Goal: Task Accomplishment & Management: Complete application form

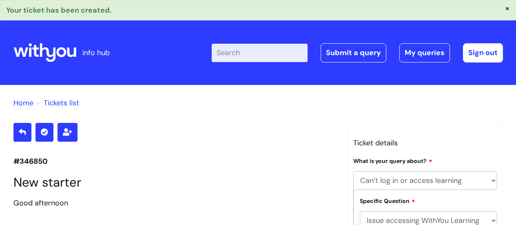
select select "Can’t log in or access learning"
select select "Issue accessing WithYou Learning"
drag, startPoint x: 364, startPoint y: 51, endPoint x: 311, endPoint y: 75, distance: 58.5
click at [364, 51] on link "Submit a query" at bounding box center [354, 52] width 66 height 19
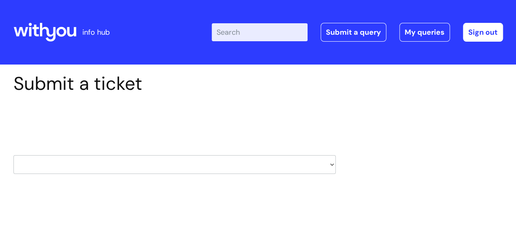
click at [223, 169] on select "HR / People IT and Support Clinical Drug Alerts Finance Accounts Data Support T…" at bounding box center [174, 164] width 322 height 19
select select "hr_/_people"
click at [13, 155] on select "HR / People IT and Support Clinical Drug Alerts Finance Accounts Data Support T…" at bounding box center [174, 164] width 322 height 19
click at [226, 108] on div "Select issue type HR / People IT and Support Clinical Drug Alerts Finance Accou…" at bounding box center [174, 143] width 322 height 85
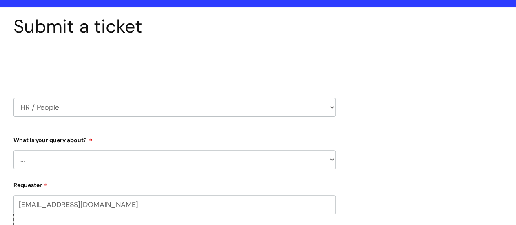
scroll to position [122, 0]
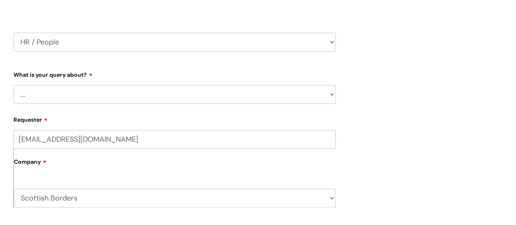
click at [173, 93] on select "... Absence Query Holiday Query Employee change request General HR Query iTrent…" at bounding box center [174, 94] width 322 height 19
click at [13, 85] on select "... Absence Query Holiday Query Employee change request General HR Query iTrent…" at bounding box center [174, 94] width 322 height 19
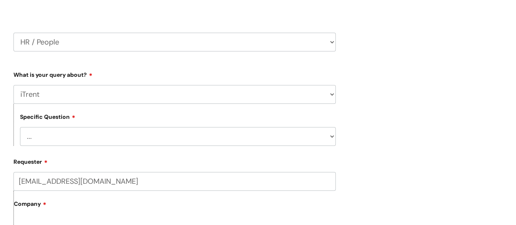
click at [415, 107] on div "Submit a ticket Select issue type HR / People IT and Support Clinical Drug Aler…" at bounding box center [258, 217] width 502 height 534
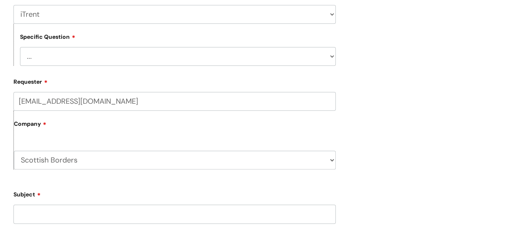
scroll to position [204, 0]
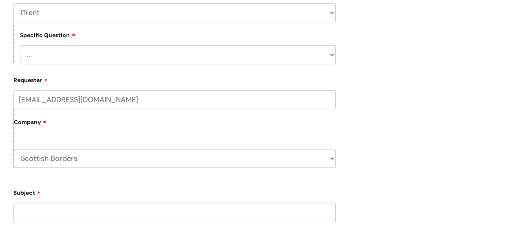
click at [166, 55] on select "... I can’t log in to iTrent I need to change someone’s line manager Issue with…" at bounding box center [178, 54] width 316 height 19
click at [427, 64] on div "Submit a ticket Select issue type HR / People IT and Support Clinical Drug Aler…" at bounding box center [258, 136] width 502 height 534
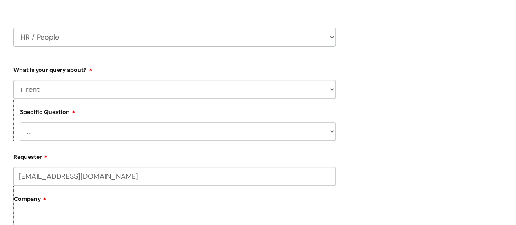
scroll to position [122, 0]
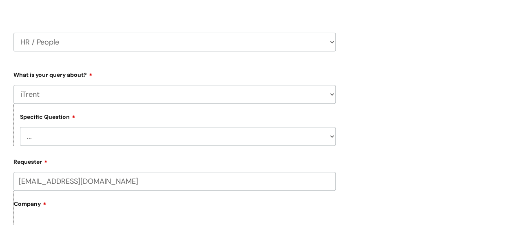
click at [184, 99] on select "... Absence Query Holiday Query Employee change request General HR Query iTrent…" at bounding box center [174, 94] width 322 height 19
select select "New starter"
click at [13, 85] on select "... Absence Query Holiday Query Employee change request General HR Query iTrent…" at bounding box center [174, 94] width 322 height 19
click at [419, 100] on div "Submit a ticket Select issue type HR / People IT and Support Clinical Drug Aler…" at bounding box center [258, 217] width 502 height 534
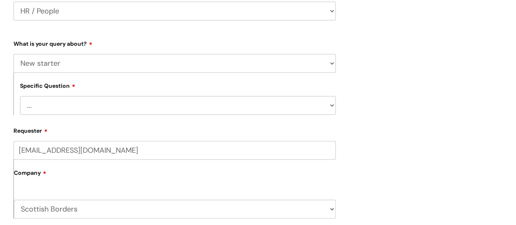
scroll to position [204, 0]
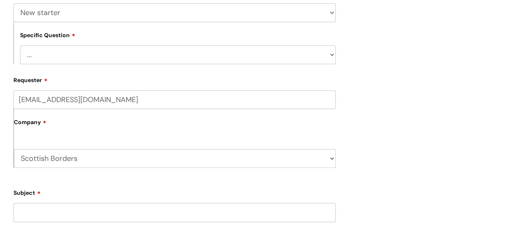
click at [134, 52] on select "... When will my new starter be processed on iTrent When will my new starter re…" at bounding box center [178, 54] width 316 height 19
select select "When will my new starter be processed on iTrent"
click at [20, 46] on select "... When will my new starter be processed on iTrent When will my new starter re…" at bounding box center [178, 54] width 316 height 19
click at [437, 78] on div "Submit a ticket Select issue type HR / People IT and Support Clinical Drug Aler…" at bounding box center [258, 136] width 502 height 534
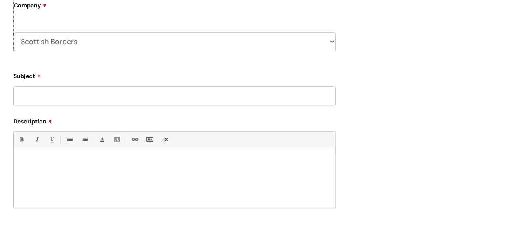
scroll to position [367, 0]
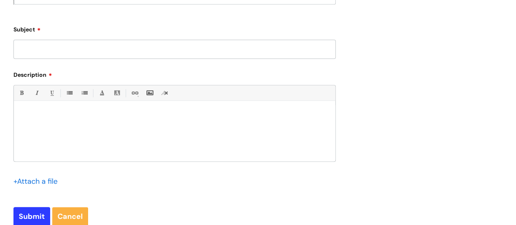
click at [99, 46] on input "Subject" at bounding box center [174, 49] width 322 height 19
type input "Itrent - new starter"
click at [120, 122] on div at bounding box center [175, 133] width 322 height 56
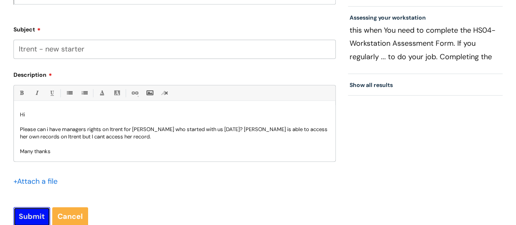
click at [45, 212] on input "Submit" at bounding box center [31, 216] width 37 height 19
type input "Please Wait..."
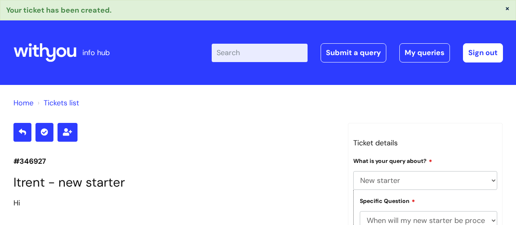
select select "New starter"
select select "When will my new starter be processed on iTrent"
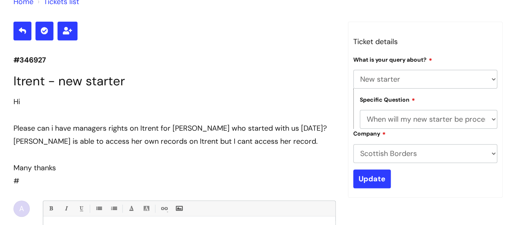
scroll to position [96, 0]
